Goal: Information Seeking & Learning: Compare options

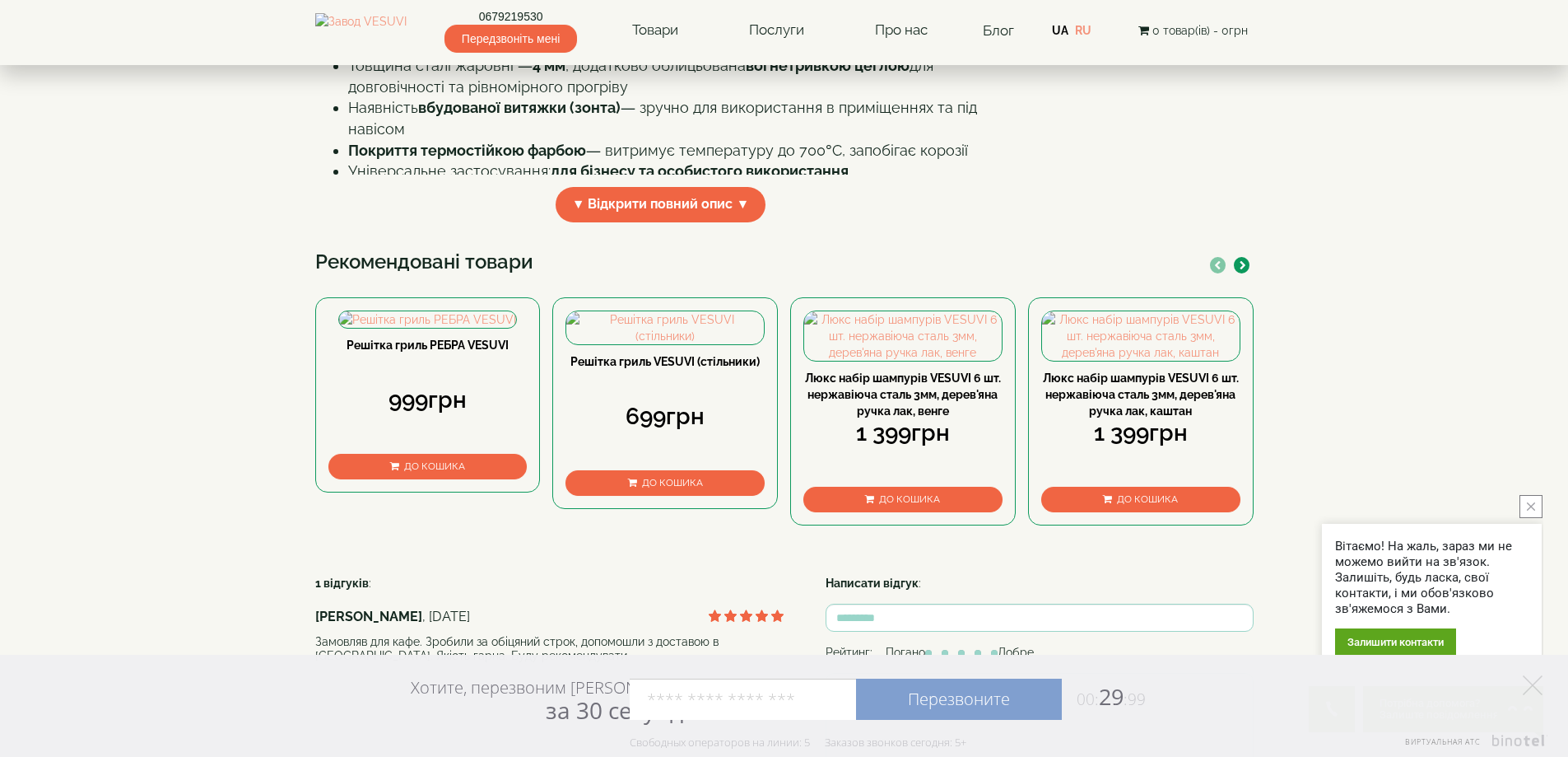
scroll to position [576, 0]
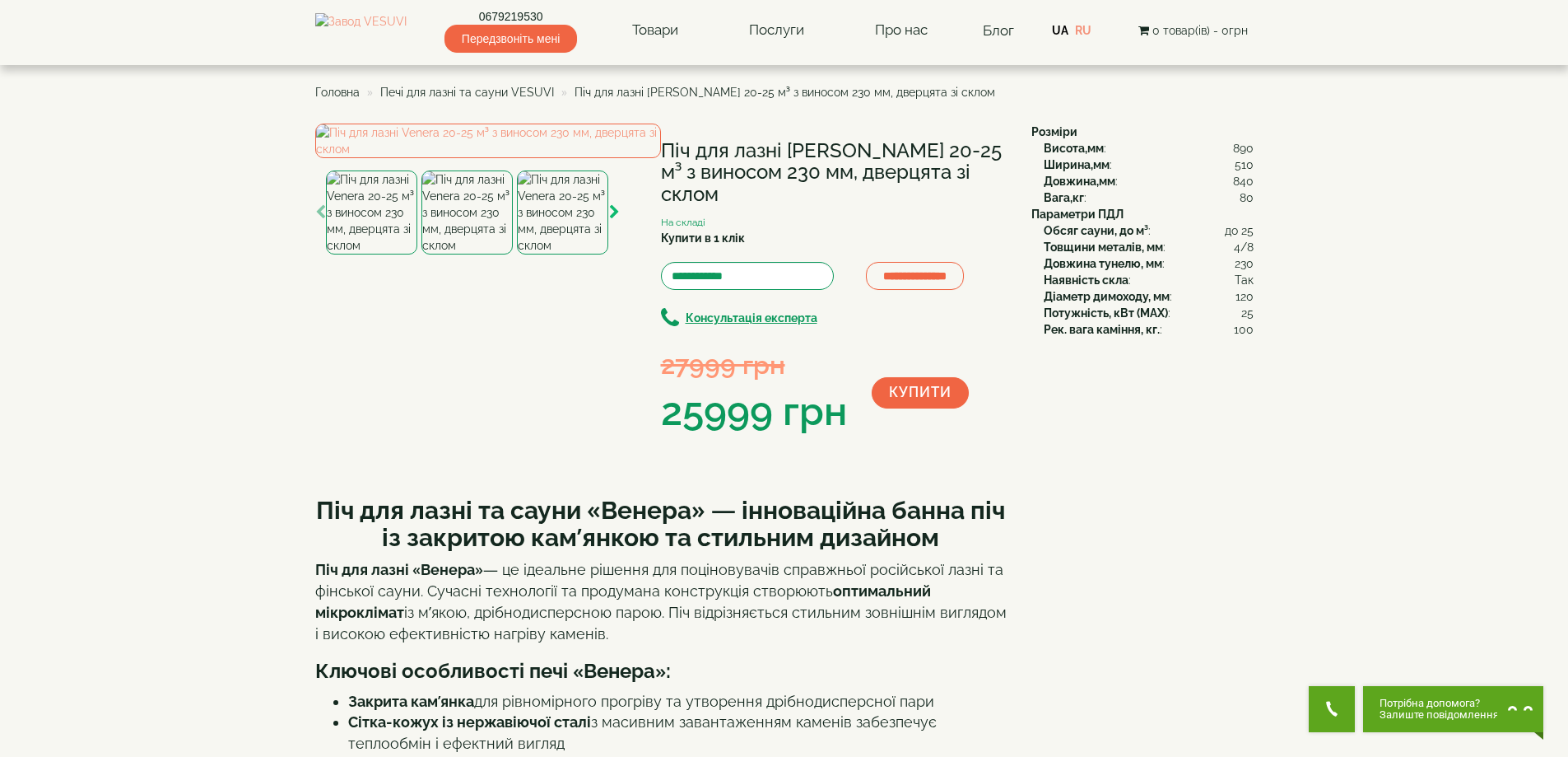
click at [613, 220] on icon "button" at bounding box center [613, 212] width 11 height 15
click at [461, 254] on img at bounding box center [468, 212] width 92 height 84
click at [404, 254] on img at bounding box center [372, 212] width 92 height 84
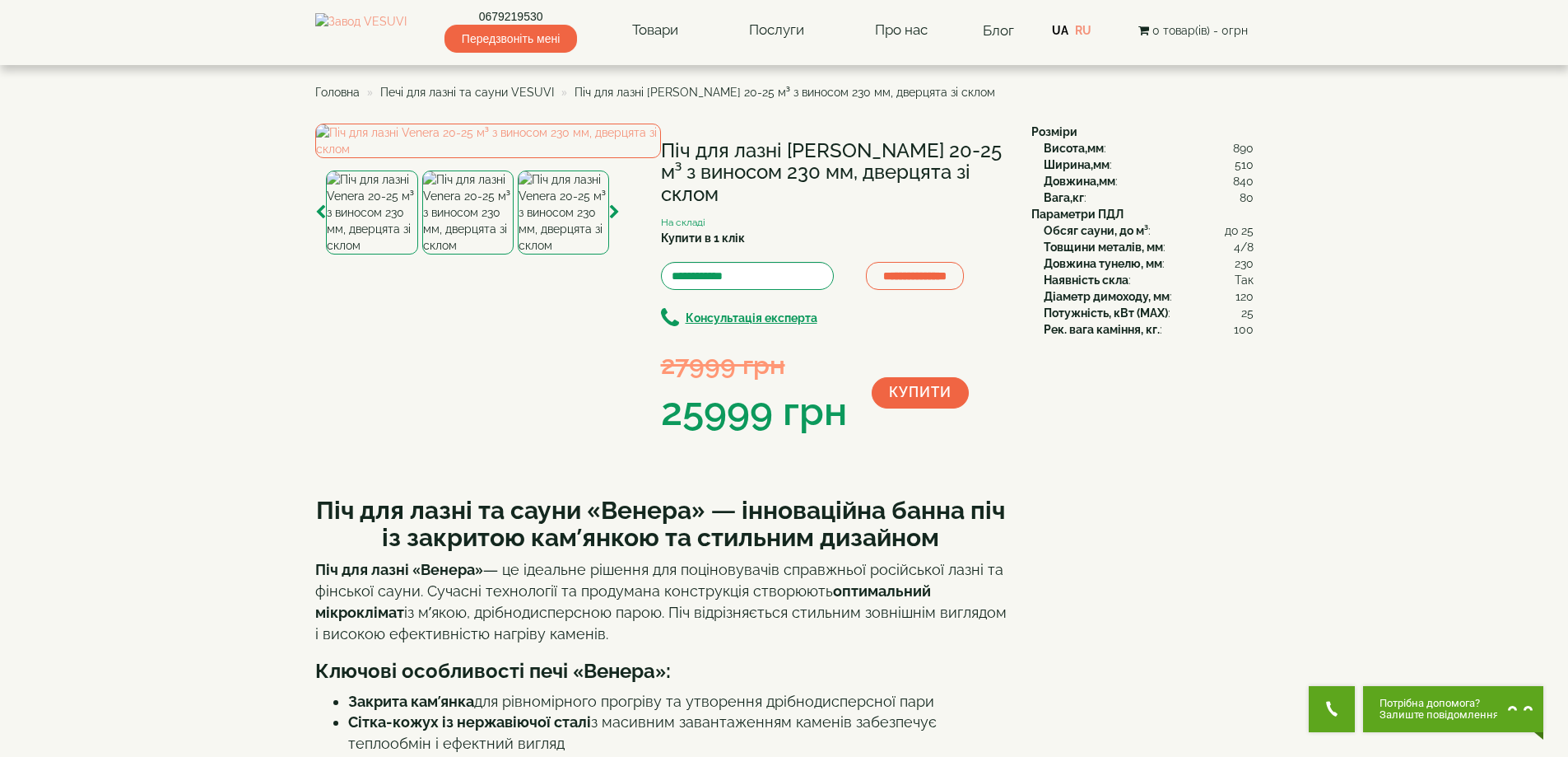
click at [383, 254] on img at bounding box center [372, 212] width 92 height 84
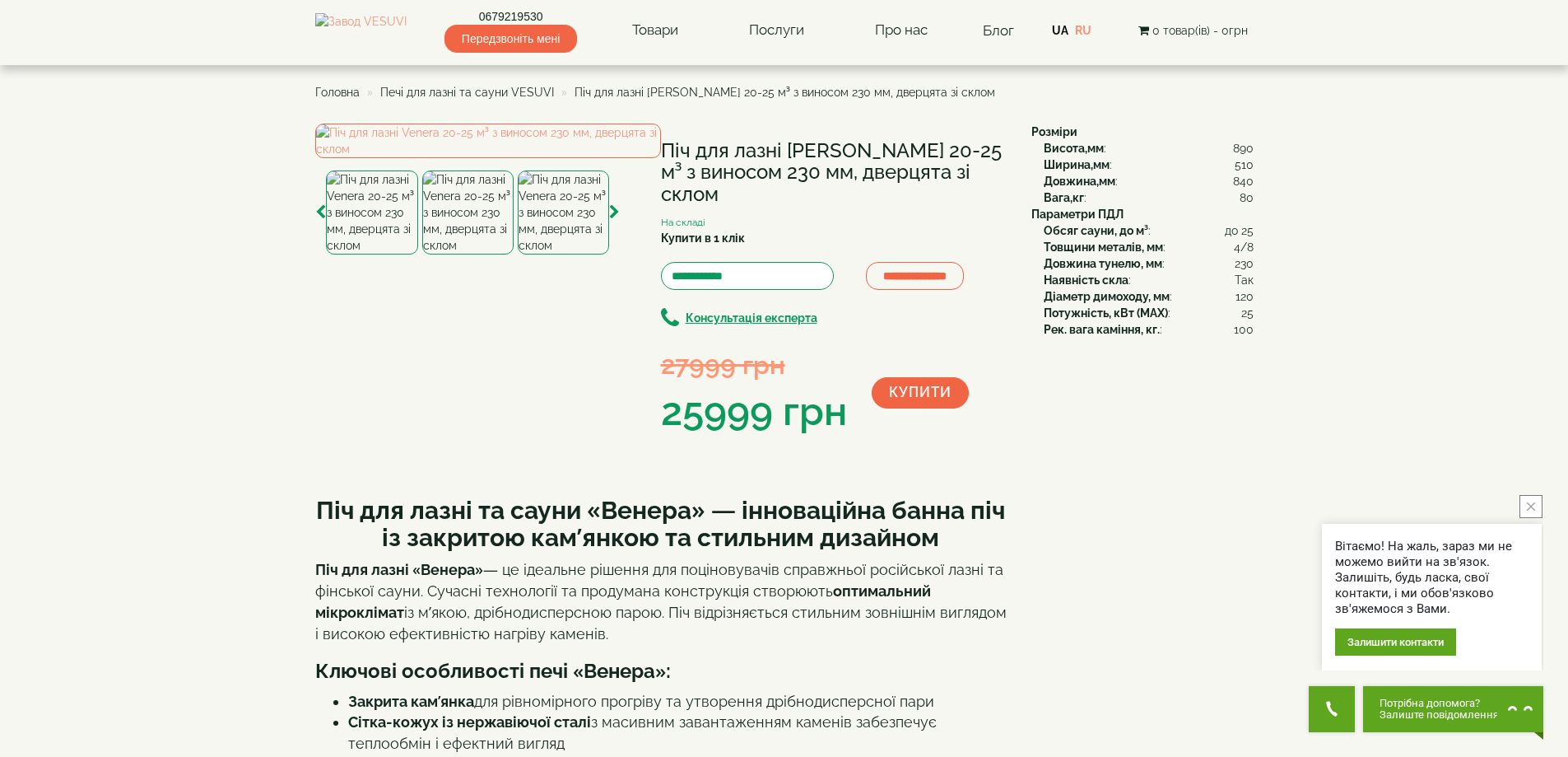
click at [622, 439] on div "**********" at bounding box center [667, 281] width 703 height 315
click at [620, 254] on div at bounding box center [488, 188] width 346 height 131
click at [613, 220] on icon "button" at bounding box center [613, 212] width 11 height 15
click at [466, 89] on span "Печі для лазні та сауни VESUVI" at bounding box center [467, 93] width 174 height 13
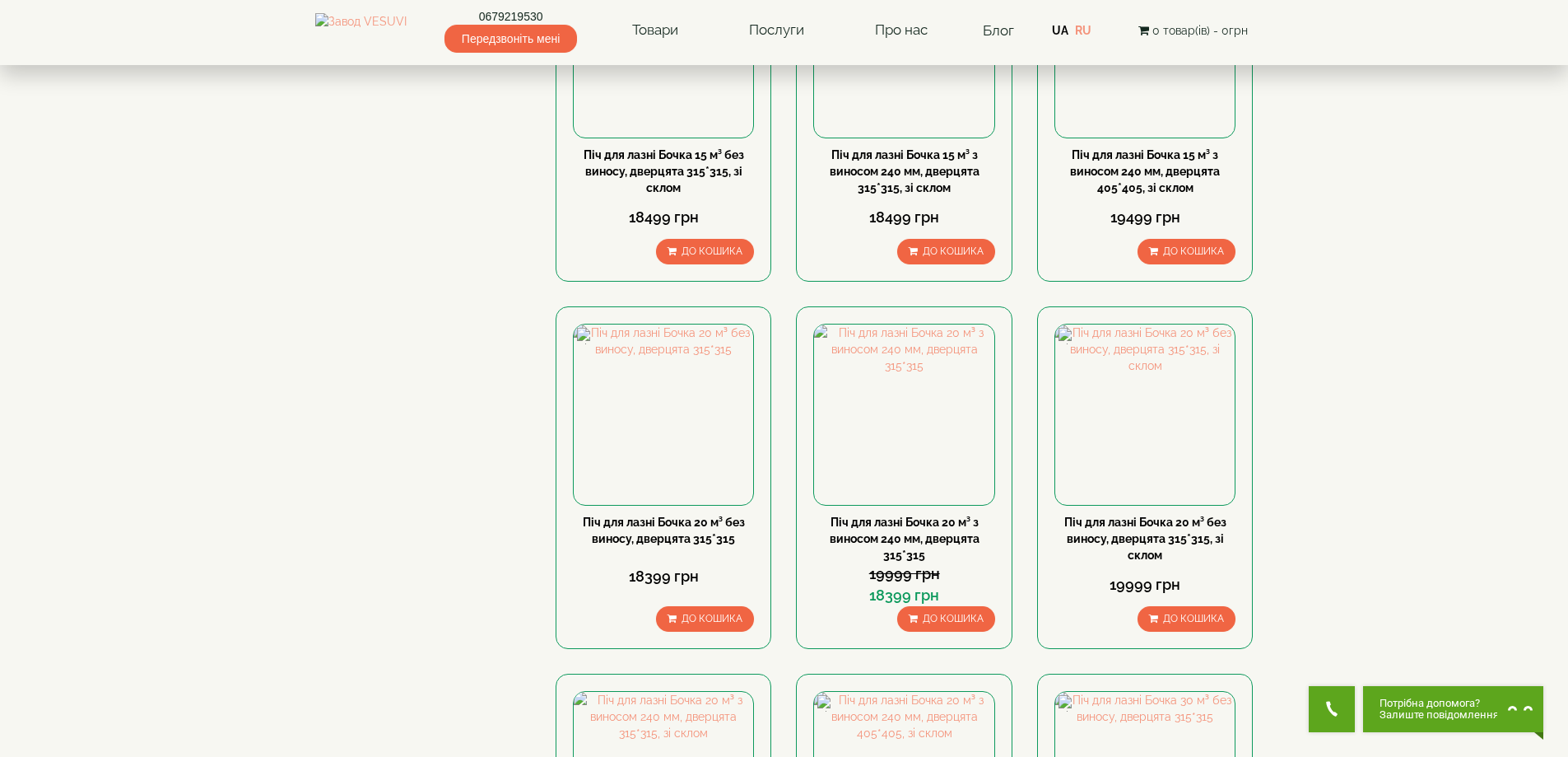
scroll to position [988, 0]
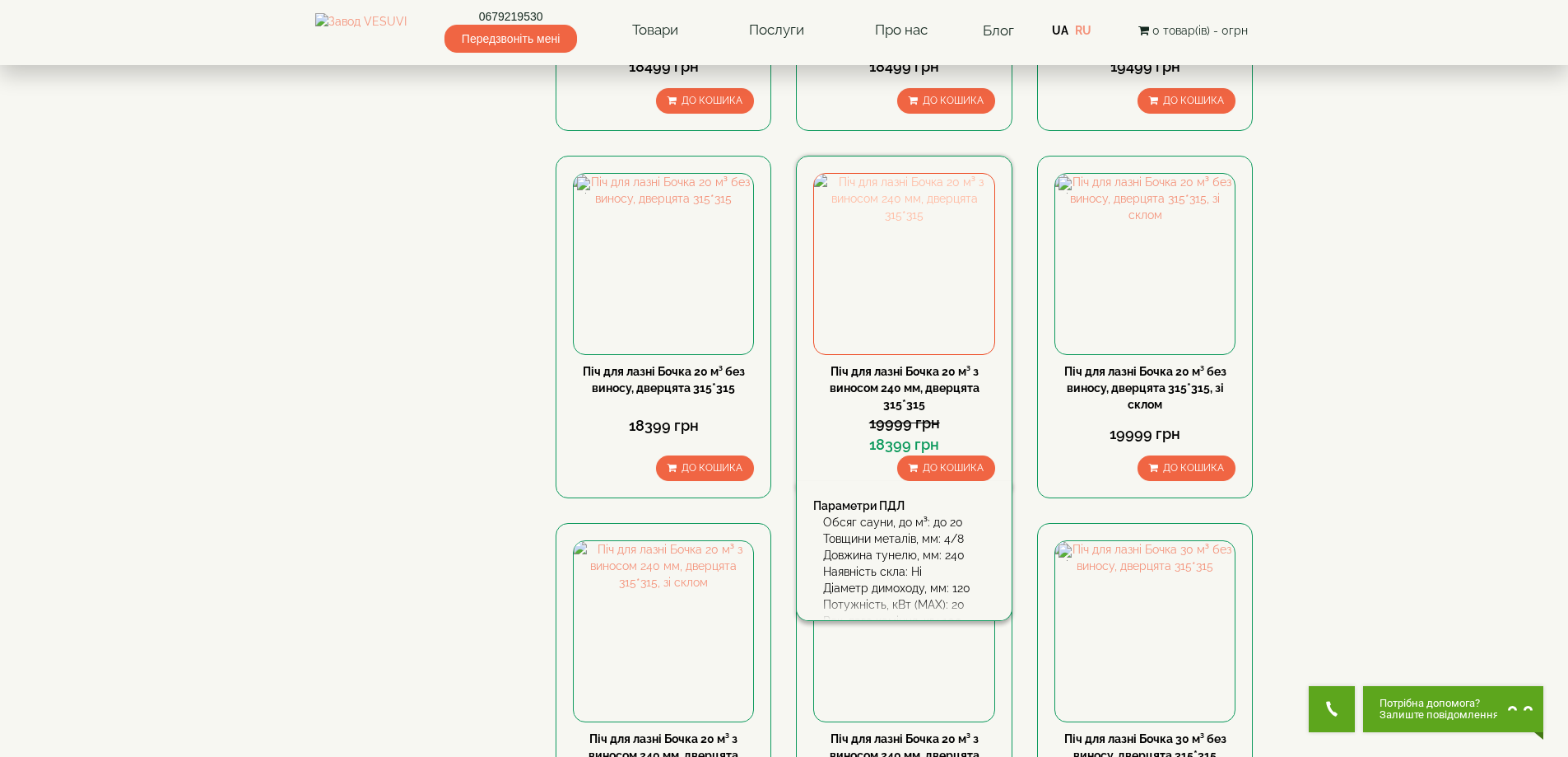
click at [888, 174] on img at bounding box center [904, 264] width 180 height 180
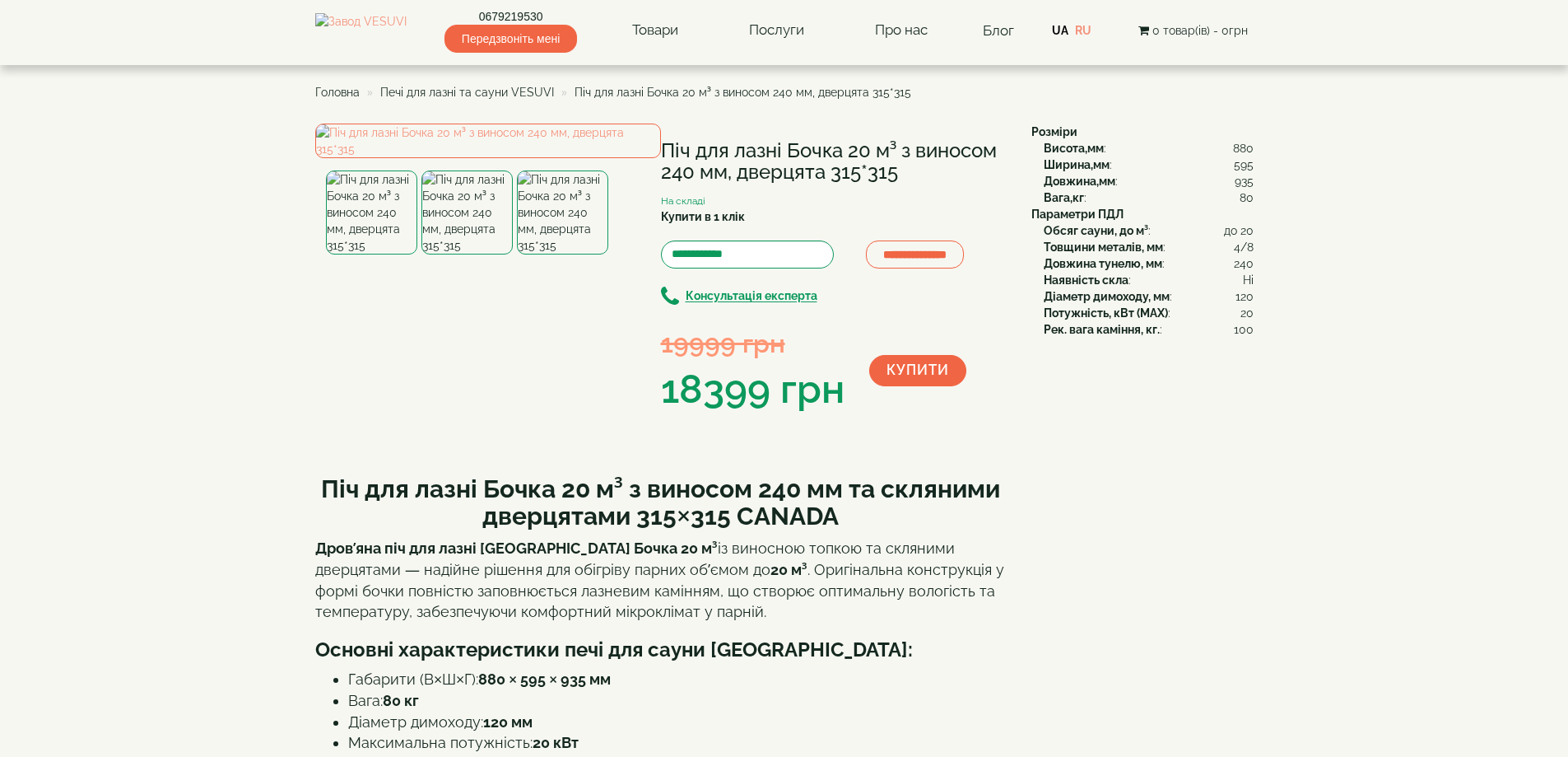
click at [472, 254] on img at bounding box center [467, 212] width 92 height 84
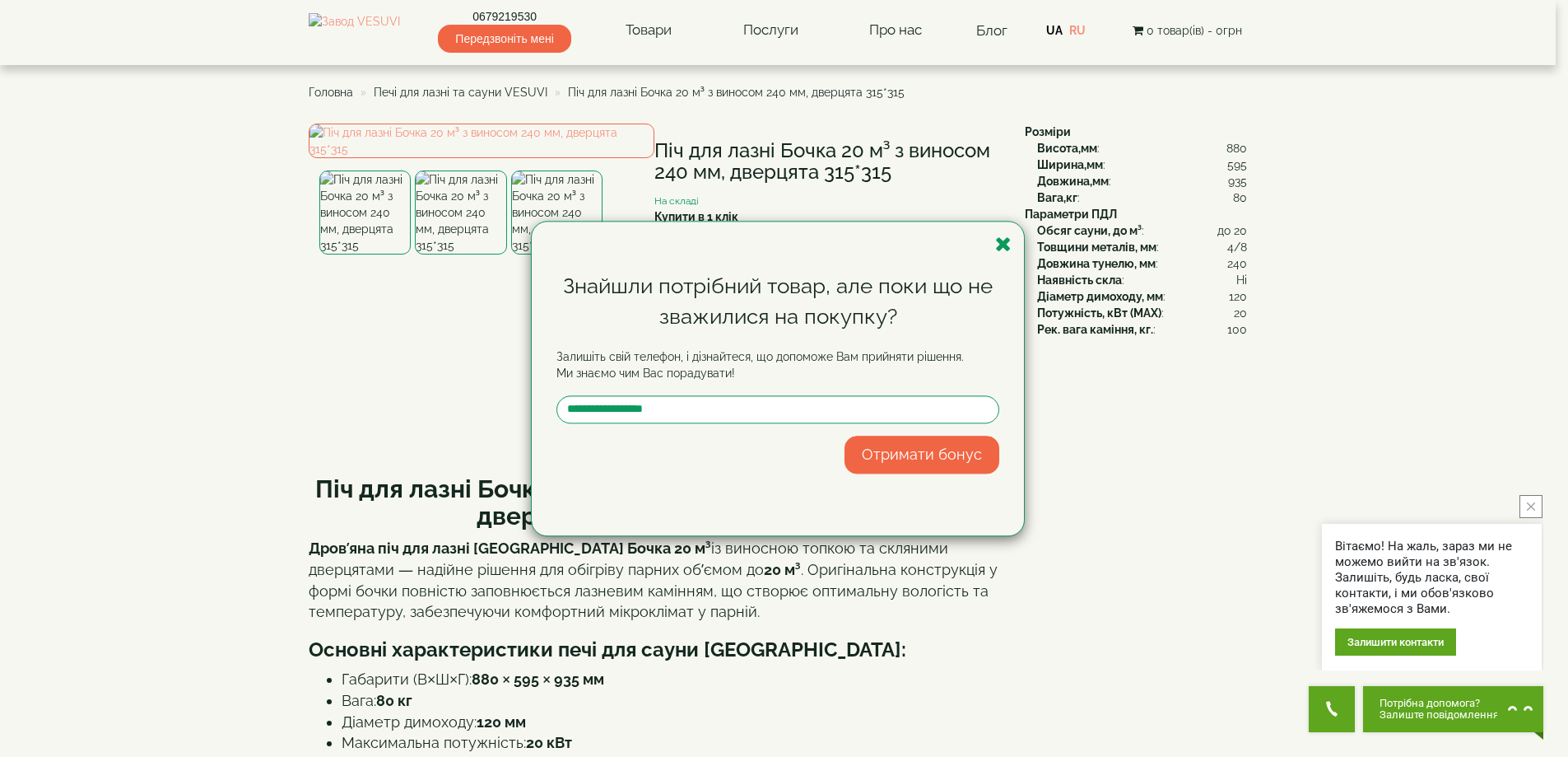
click at [1007, 240] on icon "button" at bounding box center [1002, 245] width 16 height 21
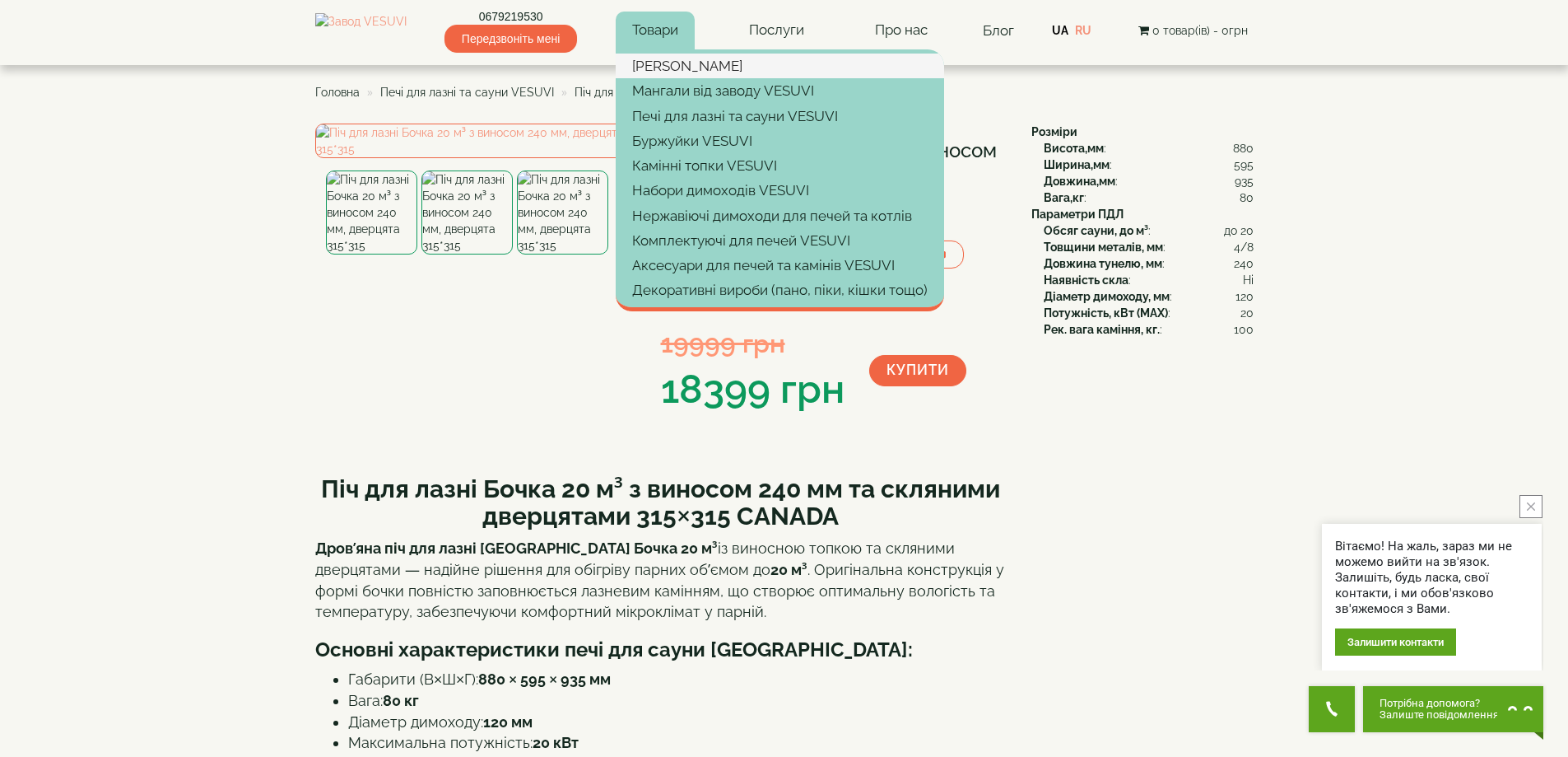
click at [674, 69] on link "[PERSON_NAME]" at bounding box center [780, 66] width 329 height 25
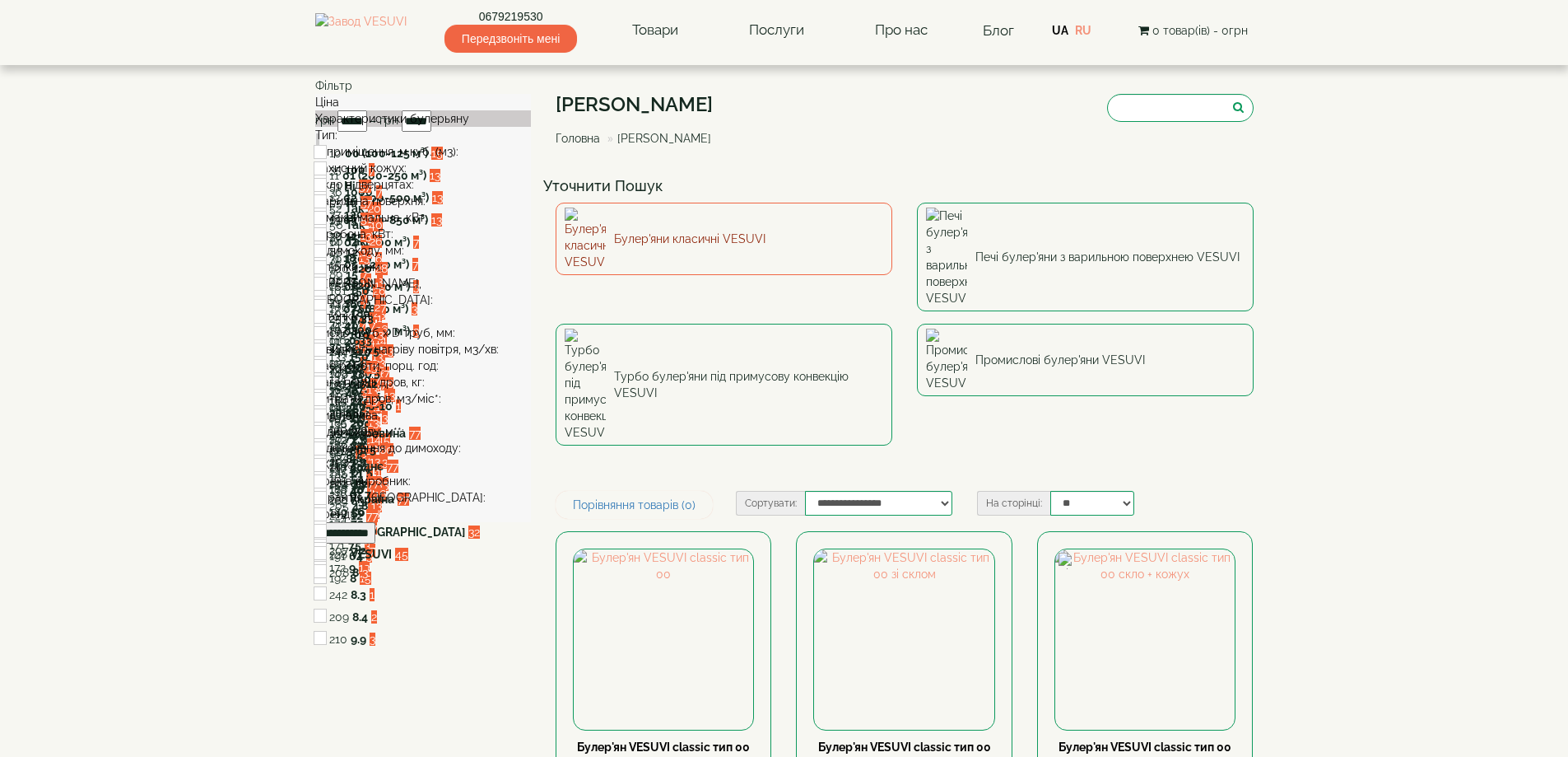
click at [664, 221] on link "Булер'яни класичні VESUVI" at bounding box center [723, 239] width 336 height 73
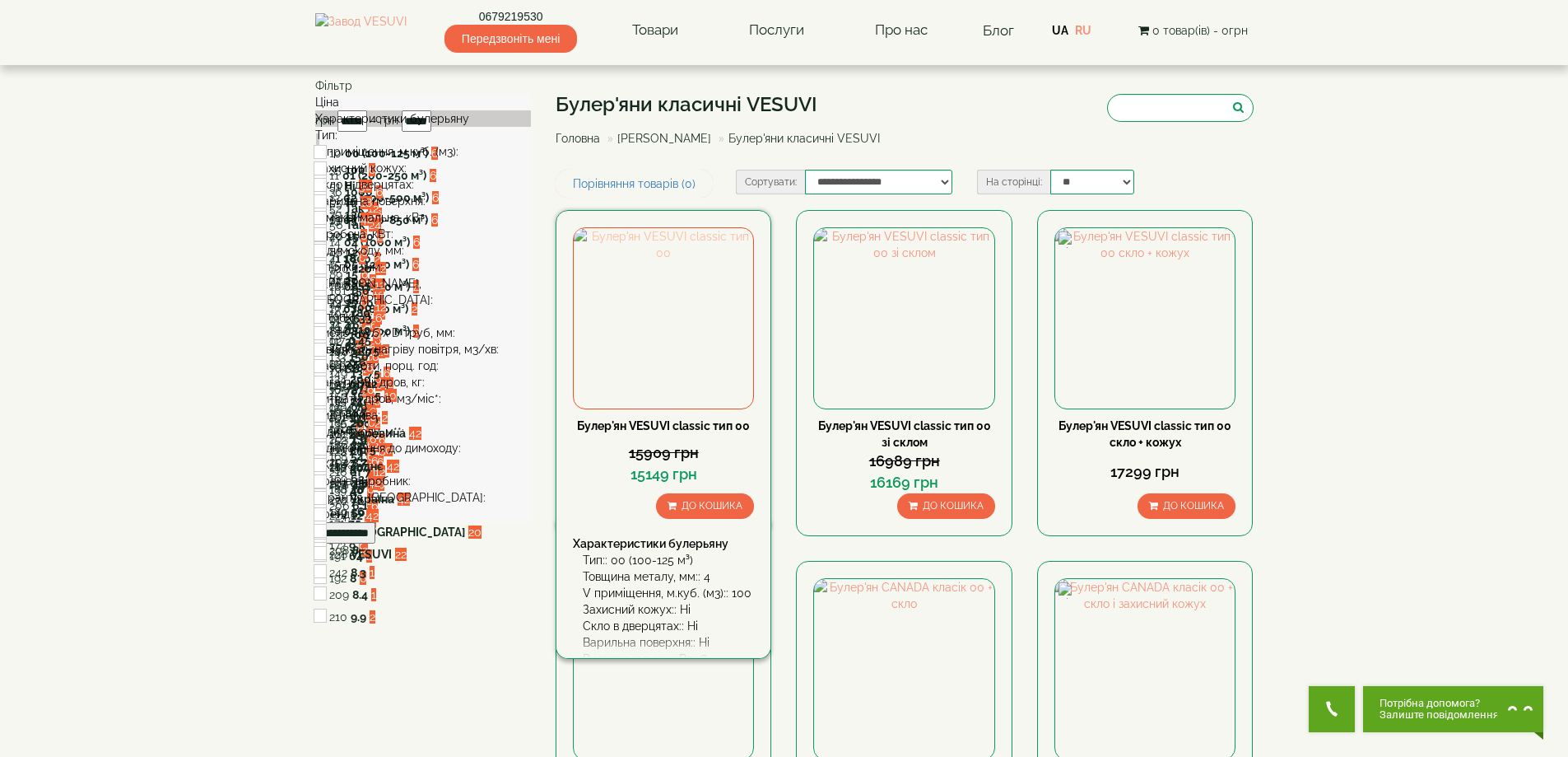
click at [716, 309] on img at bounding box center [663, 318] width 180 height 180
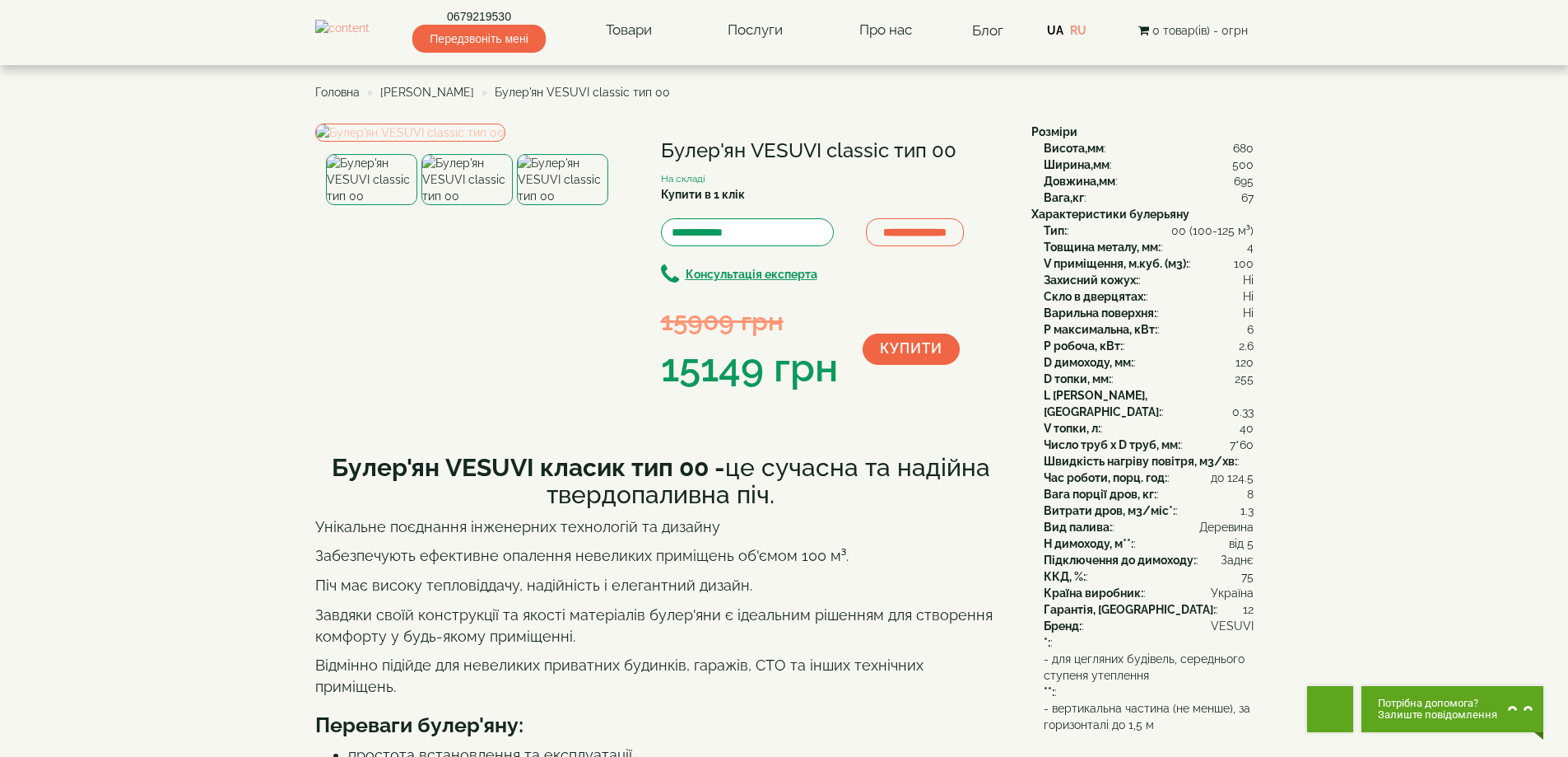
click at [505, 141] on img at bounding box center [410, 132] width 190 height 18
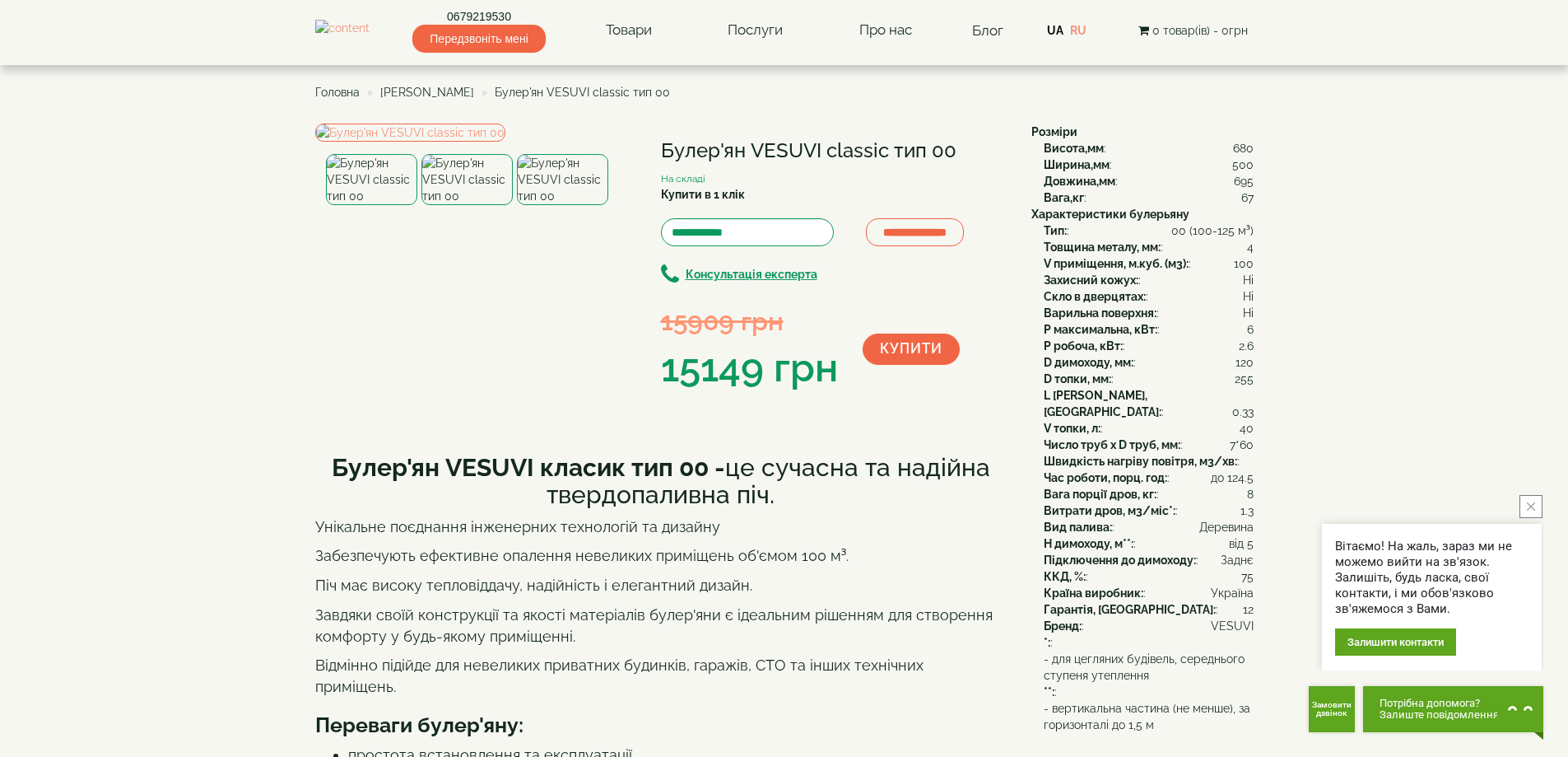
click at [1047, 232] on b "Тип:" at bounding box center [1055, 230] width 23 height 13
click at [1046, 232] on b "Тип:" at bounding box center [1055, 230] width 23 height 13
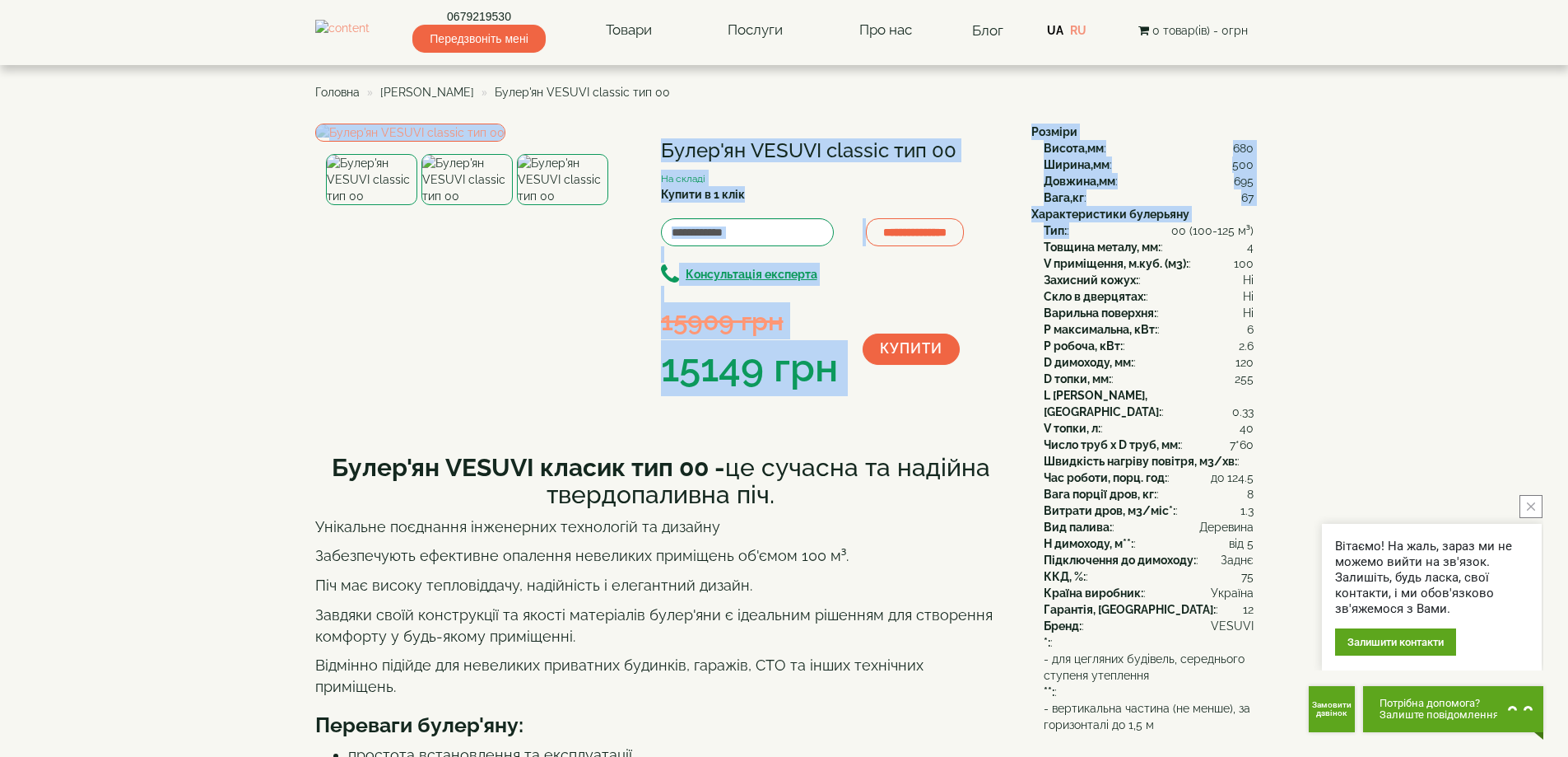
drag, startPoint x: 1063, startPoint y: 229, endPoint x: 1018, endPoint y: 227, distance: 45.0
click at [1018, 227] on div "**********" at bounding box center [784, 475] width 938 height 703
copy div "Булер'ян VESUVI classic тип 00 На складі Купити в 1 клік Консультація експерта …"
click at [1071, 236] on div "Тип: : 00 (100-125 м³)" at bounding box center [1149, 230] width 210 height 16
click at [1069, 233] on div "Тип: : 00 (100-125 м³)" at bounding box center [1149, 230] width 210 height 16
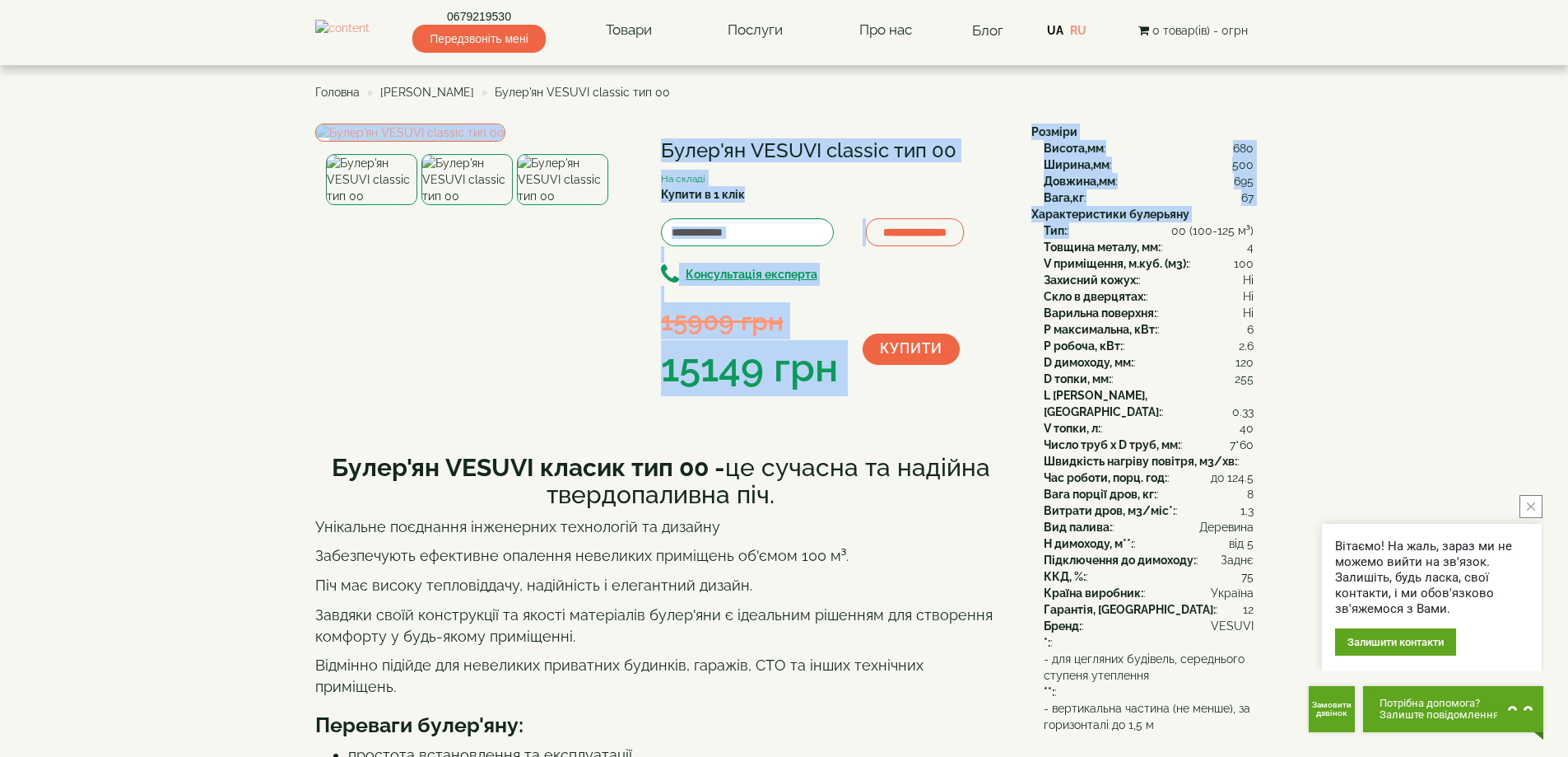
click at [1056, 235] on b "Тип:" at bounding box center [1055, 230] width 23 height 13
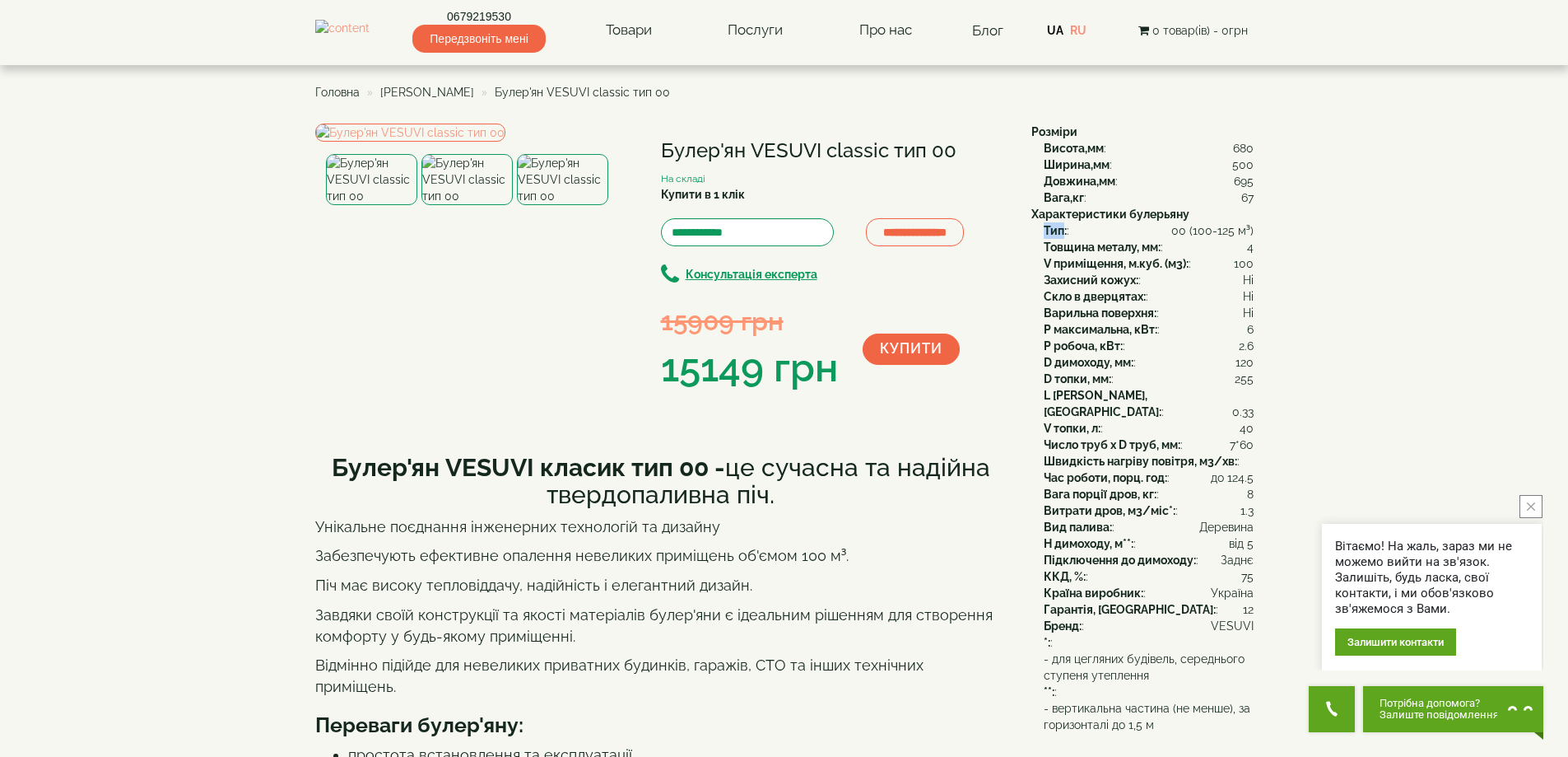
drag, startPoint x: 1057, startPoint y: 227, endPoint x: 1042, endPoint y: 227, distance: 15.0
click at [1042, 227] on div "Тип: : 00 (100-125 м³) Товщина металу, мм: : 4 V приміщення, м.куб. (м3): : 100…" at bounding box center [1142, 462] width 223 height 478
click at [1045, 228] on b "Тип:" at bounding box center [1055, 230] width 23 height 13
drag, startPoint x: 1042, startPoint y: 228, endPoint x: 1071, endPoint y: 228, distance: 29.0
click at [1071, 227] on div "Тип: : 00 (100-125 м³)" at bounding box center [1149, 230] width 210 height 16
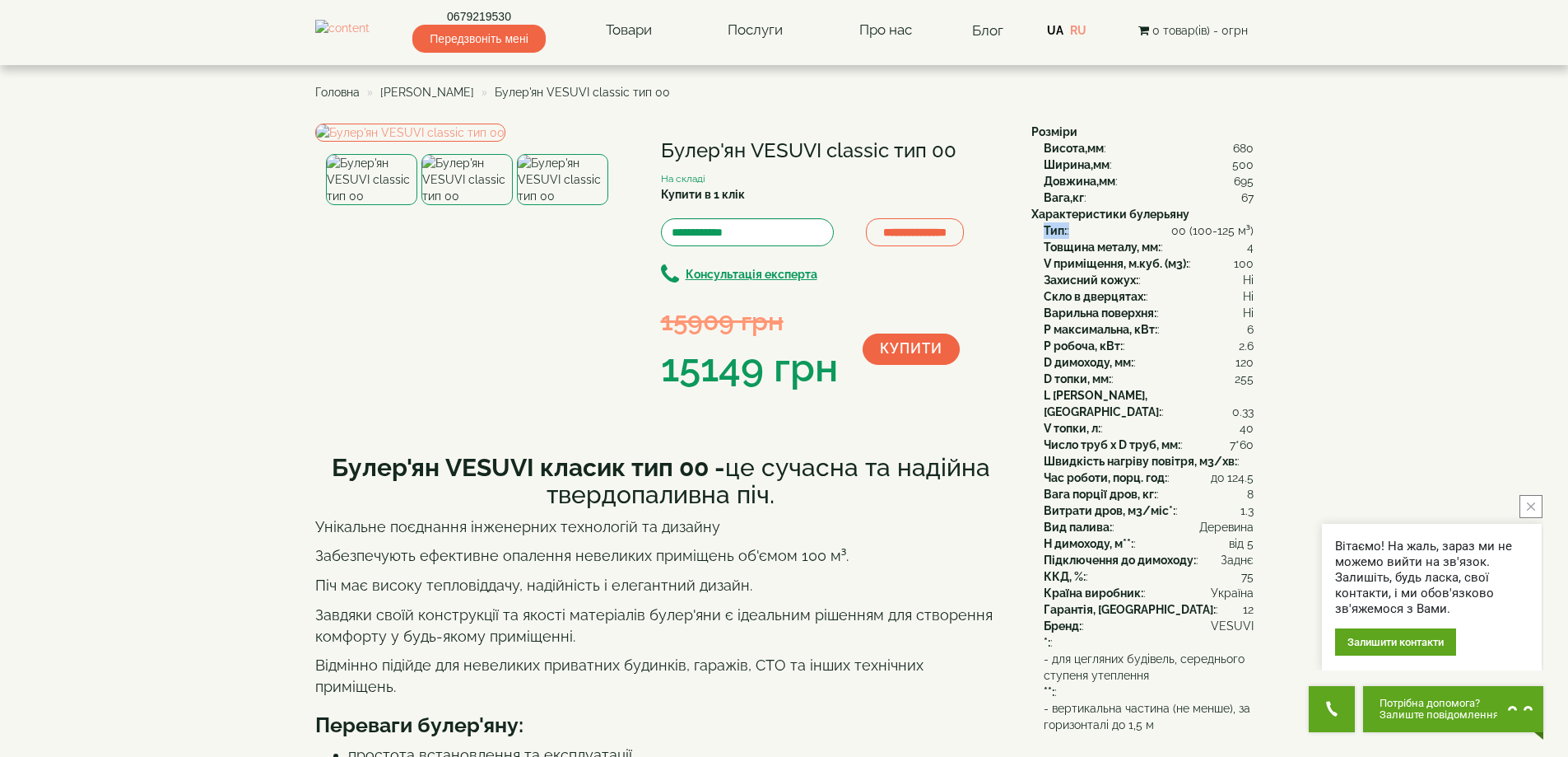
copy div "Тип: :"
click at [1193, 232] on span "00 (100-125 м³)" at bounding box center [1213, 230] width 82 height 16
copy div "00 (100-125 м³)"
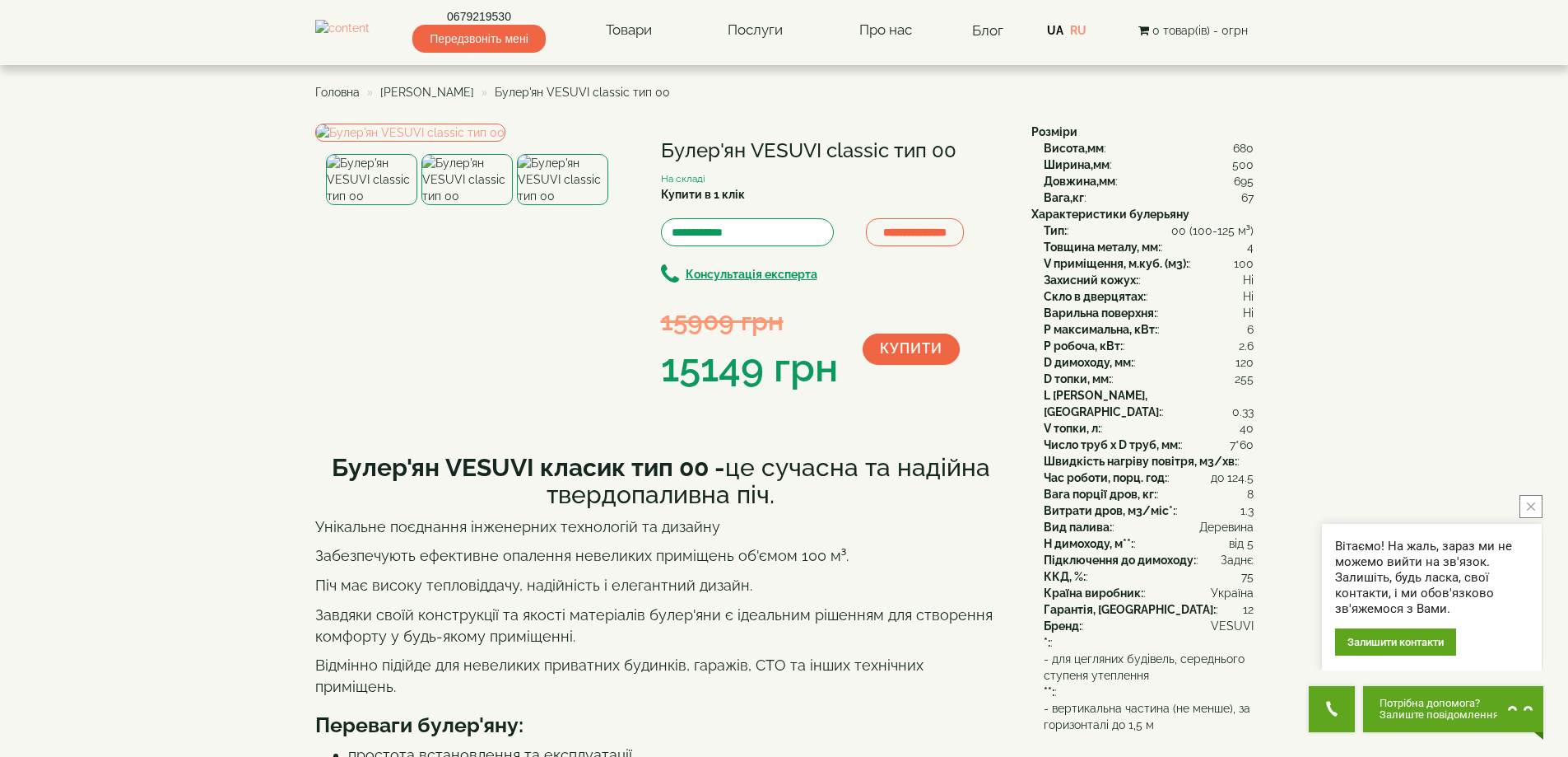
click at [1078, 249] on b "Товщина металу, мм:" at bounding box center [1102, 248] width 117 height 13
click at [1078, 248] on b "Товщина металу, мм:" at bounding box center [1102, 248] width 117 height 13
copy div "Товщина металу, мм: :"
click at [1124, 267] on b "V приміщення, м.куб. (м3):" at bounding box center [1116, 264] width 145 height 13
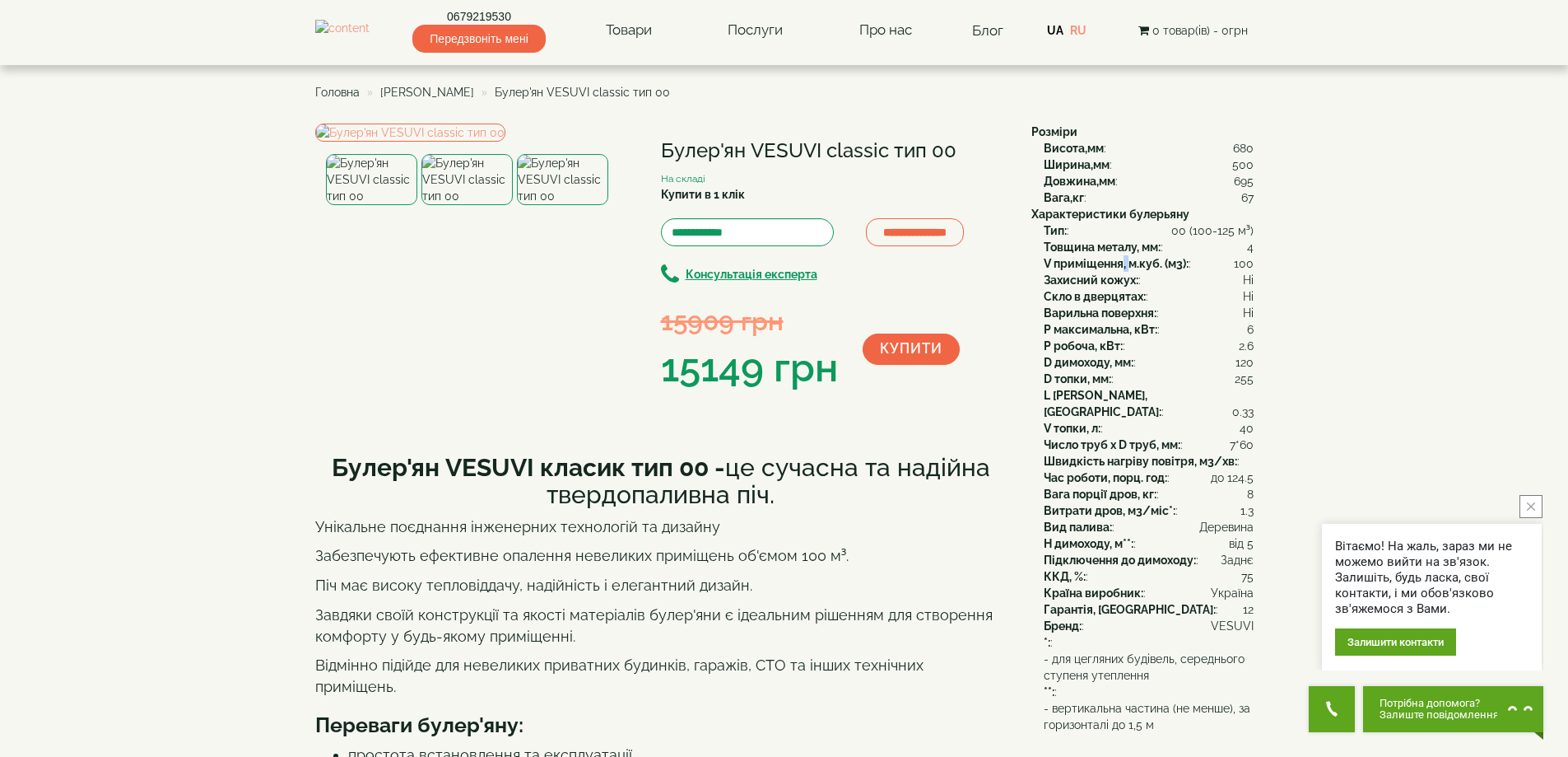
click at [1124, 267] on b "V приміщення, м.куб. (м3):" at bounding box center [1116, 264] width 145 height 13
copy div "V приміщення, м.куб. (м3): :"
click at [1196, 287] on div "Захисний кожух: : Ні" at bounding box center [1149, 279] width 210 height 16
drag, startPoint x: 1122, startPoint y: 280, endPoint x: 1032, endPoint y: 284, distance: 90.1
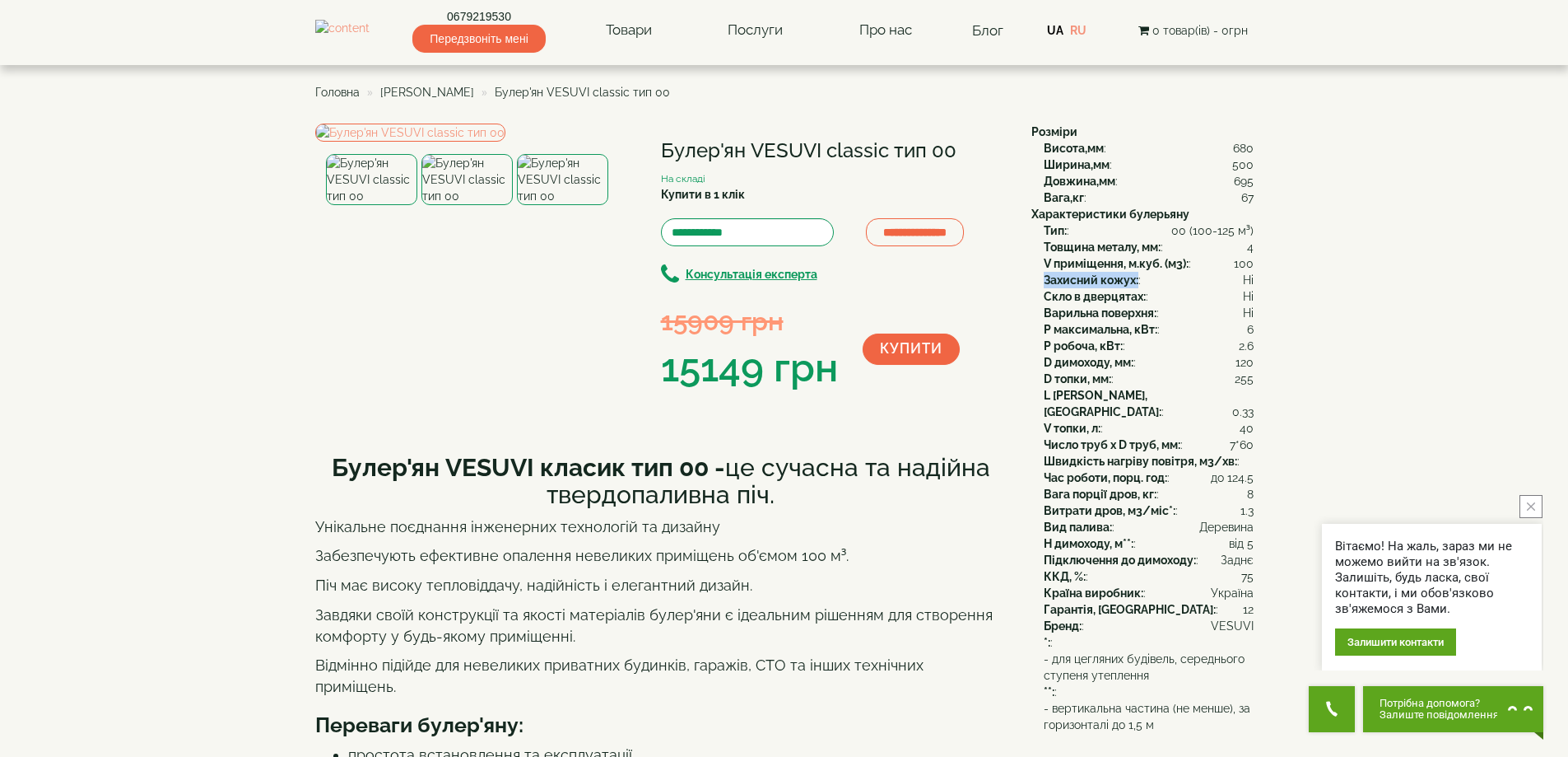
click at [1032, 284] on div "Тип: : 00 (100-125 м³) Товщина металу, мм: : 4 V приміщення, м.куб. (м3): : 100…" at bounding box center [1142, 462] width 223 height 478
copy b "Захисний кожух:"
click at [1075, 291] on b "Скло в дверцятах:" at bounding box center [1094, 296] width 102 height 13
click at [1074, 291] on b "Скло в дверцятах:" at bounding box center [1094, 296] width 102 height 13
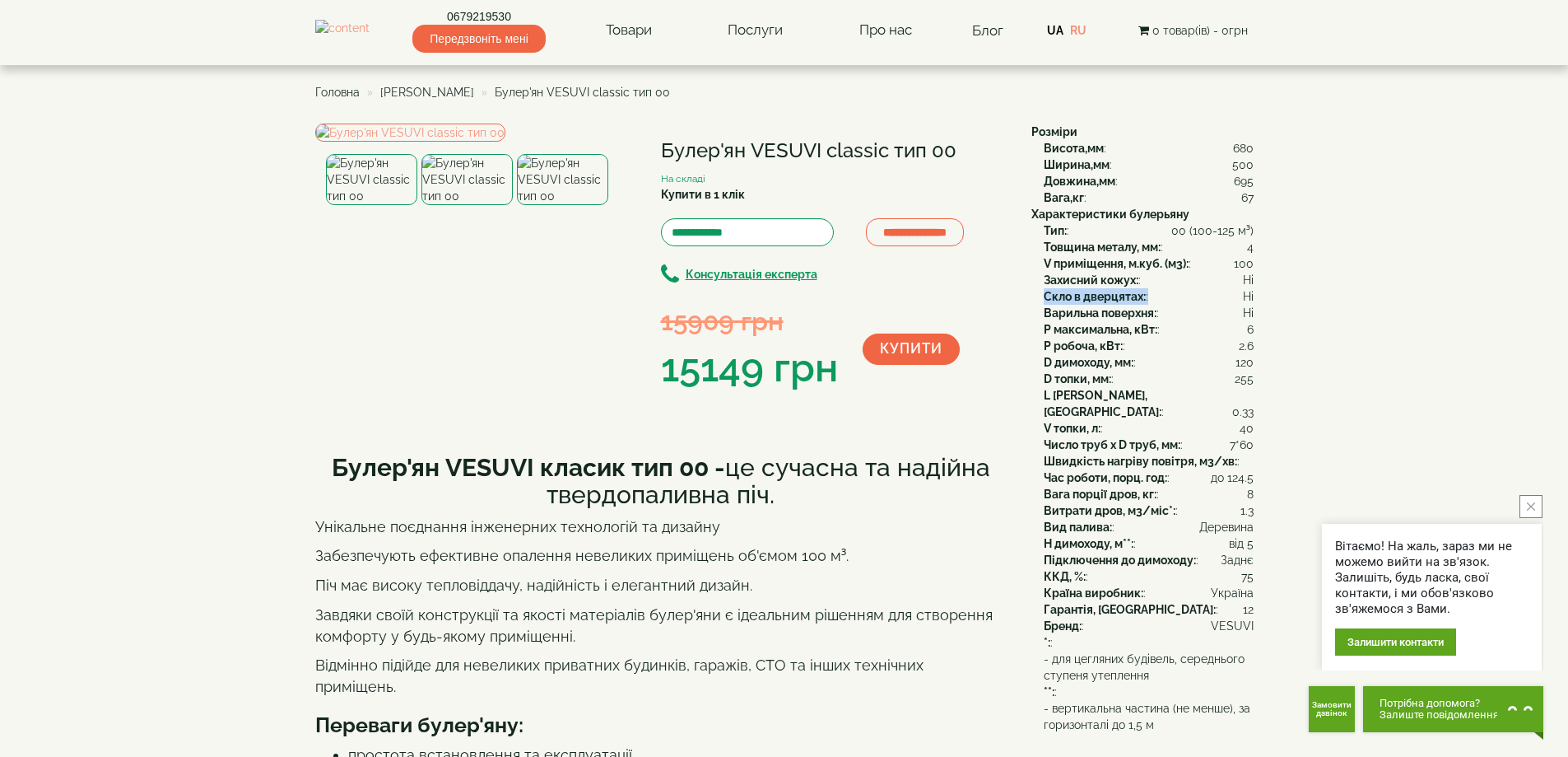
copy div "Скло в дверцятах: :"
